Goal: Task Accomplishment & Management: Manage account settings

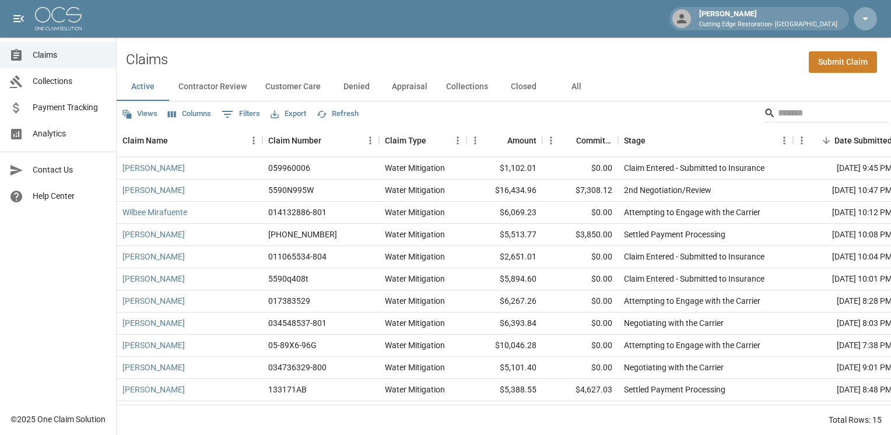
click at [868, 16] on icon "button" at bounding box center [866, 19] width 14 height 14
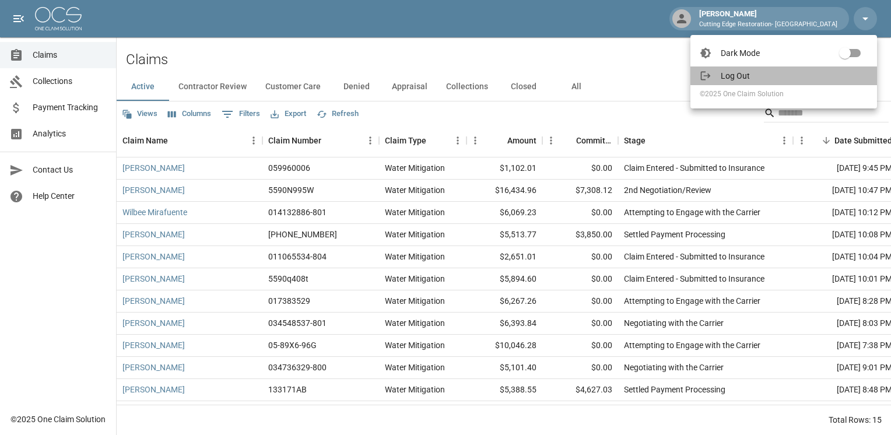
click at [735, 81] on li "Log Out" at bounding box center [784, 76] width 187 height 19
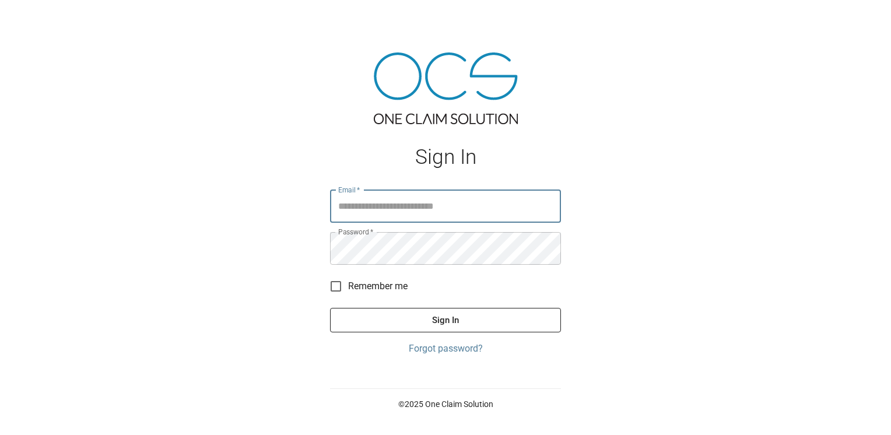
type input "**********"
